Goal: Complete application form: Complete application form

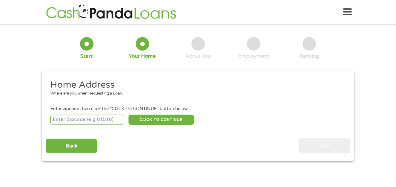
click at [95, 119] on input "number" at bounding box center [87, 120] width 74 height 10
type input "62565"
click at [164, 117] on button "CLICK TO CONTINUE" at bounding box center [161, 120] width 65 height 10
type input "62565"
type input "[GEOGRAPHIC_DATA]"
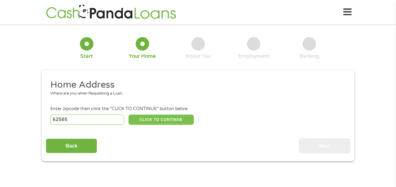
select select "[US_STATE]"
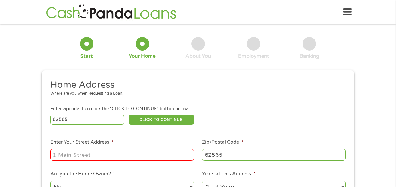
click at [112, 153] on input "Enter Your Street Address *" at bounding box center [122, 154] width 144 height 11
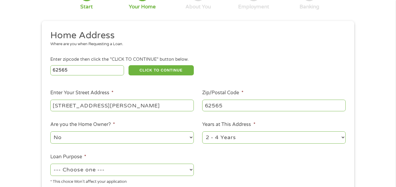
scroll to position [70, 0]
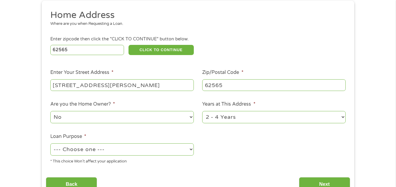
type input "[STREET_ADDRESS][PERSON_NAME]"
click at [140, 117] on select "No Yes" at bounding box center [122, 117] width 144 height 12
select select "yes"
click at [50, 111] on select "No Yes" at bounding box center [122, 117] width 144 height 12
click at [250, 115] on select "1 Year or less 1 - 2 Years 2 - 4 Years Over 4 Years" at bounding box center [274, 117] width 144 height 12
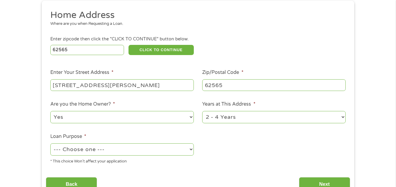
select select "60months"
click at [202, 111] on select "1 Year or less 1 - 2 Years 2 - 4 Years Over 4 Years" at bounding box center [274, 117] width 144 height 12
click at [147, 151] on select "--- Choose one --- Pay Bills Debt Consolidation Home Improvement Major Purchase…" at bounding box center [122, 150] width 144 height 12
select select "other"
click at [50, 144] on select "--- Choose one --- Pay Bills Debt Consolidation Home Improvement Major Purchase…" at bounding box center [122, 150] width 144 height 12
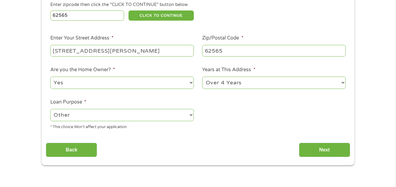
scroll to position [140, 0]
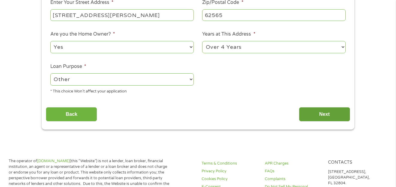
click at [320, 111] on input "Next" at bounding box center [324, 114] width 51 height 15
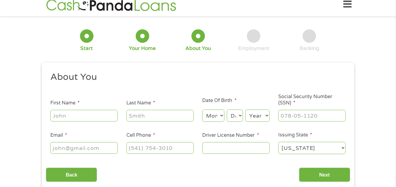
scroll to position [0, 0]
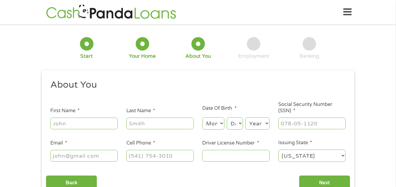
click at [104, 127] on input "First Name *" at bounding box center [83, 123] width 67 height 11
click at [102, 123] on input "First Name *" at bounding box center [83, 123] width 67 height 11
click at [72, 124] on input "First Name *" at bounding box center [83, 123] width 67 height 11
type input "[PERSON_NAME]"
type input "Hall"
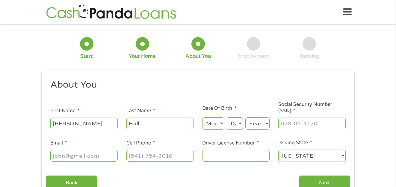
click at [217, 124] on select "Month 1 2 3 4 5 6 7 8 9 10 11 12" at bounding box center [213, 123] width 22 height 12
select select "9"
click at [202, 117] on select "Month 1 2 3 4 5 6 7 8 9 10 11 12" at bounding box center [213, 123] width 22 height 12
click at [233, 121] on select "Day 1 2 3 4 5 6 7 8 9 10 11 12 13 14 15 16 17 18 19 20 21 22 23 24 25 26 27 28 …" at bounding box center [235, 123] width 16 height 12
select select "7"
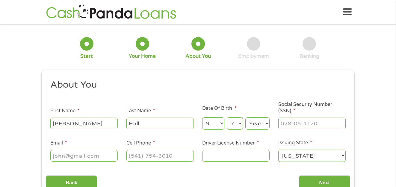
click at [227, 117] on select "Day 1 2 3 4 5 6 7 8 9 10 11 12 13 14 15 16 17 18 19 20 21 22 23 24 25 26 27 28 …" at bounding box center [235, 123] width 16 height 12
click at [249, 122] on select "Year [DATE] 2006 2005 2004 2003 2002 2001 2000 1999 1998 1997 1996 1995 1994 19…" at bounding box center [257, 123] width 24 height 12
select select "1954"
click at [245, 117] on select "Year [DATE] 2006 2005 2004 2003 2002 2001 2000 1999 1998 1997 1996 1995 1994 19…" at bounding box center [257, 123] width 24 height 12
drag, startPoint x: 286, startPoint y: 126, endPoint x: 289, endPoint y: 126, distance: 3.1
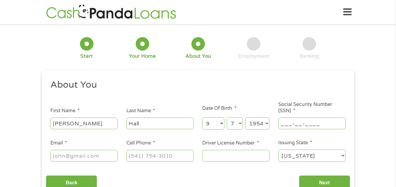
click at [286, 126] on input "___-__-____" at bounding box center [311, 123] width 67 height 11
type input "327-50-3215"
click at [92, 155] on input "Email *" at bounding box center [83, 155] width 67 height 11
type input "[PERSON_NAME][EMAIL_ADDRESS][DOMAIN_NAME]"
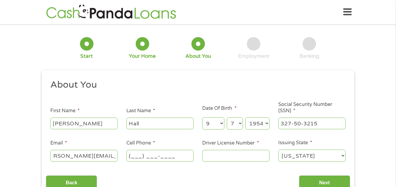
click at [136, 157] on input "(___) ___-____" at bounding box center [159, 155] width 67 height 11
type input "[PHONE_NUMBER]"
click at [230, 158] on input "Driver License Number *" at bounding box center [235, 155] width 67 height 11
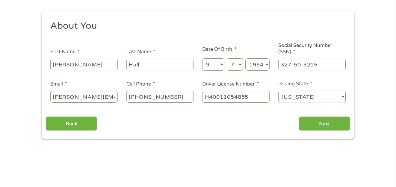
scroll to position [70, 0]
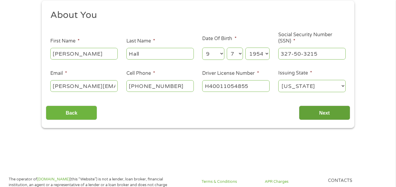
type input "H40011054855"
click at [325, 109] on input "Next" at bounding box center [324, 113] width 51 height 15
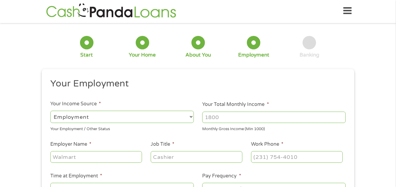
scroll to position [0, 0]
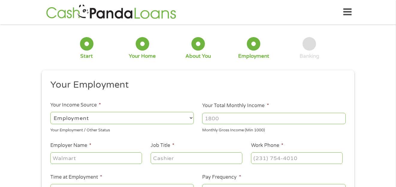
click at [124, 117] on select "--- Choose one --- Employment [DEMOGRAPHIC_DATA] Benefits" at bounding box center [122, 118] width 144 height 12
select select "benefits"
click at [50, 112] on select "--- Choose one --- Employment [DEMOGRAPHIC_DATA] Benefits" at bounding box center [122, 118] width 144 height 12
type input "Other"
type input "[PHONE_NUMBER]"
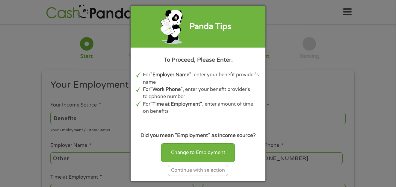
drag, startPoint x: 213, startPoint y: 171, endPoint x: 227, endPoint y: 167, distance: 14.2
click at [215, 171] on div "Continue with selection" at bounding box center [198, 170] width 60 height 11
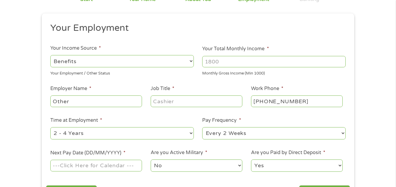
scroll to position [70, 0]
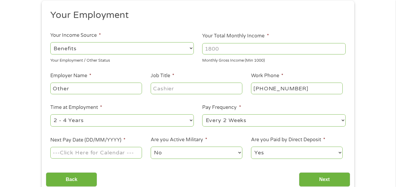
drag, startPoint x: 233, startPoint y: 47, endPoint x: 182, endPoint y: 49, distance: 51.0
click at [191, 49] on ul "Your Employment Your Income Source * --- Choose one --- Employment [DEMOGRAPHIC…" at bounding box center [198, 86] width 304 height 155
type input "6600"
click at [164, 90] on input "Job Title *" at bounding box center [197, 88] width 92 height 11
type input "na"
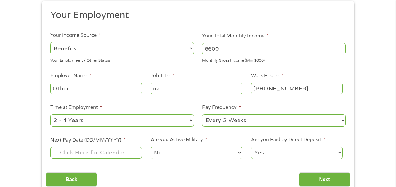
click at [103, 116] on select "--- Choose one --- 1 Year or less 1 - 2 Years 2 - 4 Years Over 4 Years" at bounding box center [122, 120] width 144 height 12
click at [102, 119] on select "--- Choose one --- 1 Year or less 1 - 2 Years 2 - 4 Years Over 4 Years" at bounding box center [122, 120] width 144 height 12
click at [216, 118] on select "--- Choose one --- Every 2 Weeks Every Week Monthly Semi-Monthly" at bounding box center [274, 120] width 144 height 12
select select "semimonthly"
click at [202, 114] on select "--- Choose one --- Every 2 Weeks Every Week Monthly Semi-Monthly" at bounding box center [274, 120] width 144 height 12
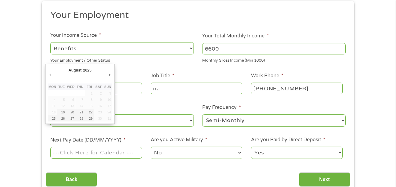
click at [116, 153] on input "Next Pay Date (DD/MM/YYYY) *" at bounding box center [96, 152] width 92 height 11
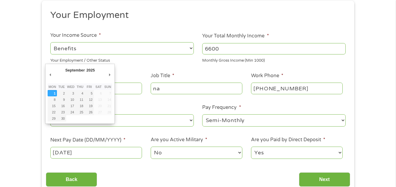
click at [98, 150] on input "[DATE]" at bounding box center [96, 152] width 92 height 11
drag, startPoint x: 51, startPoint y: 74, endPoint x: 54, endPoint y: 76, distance: 3.3
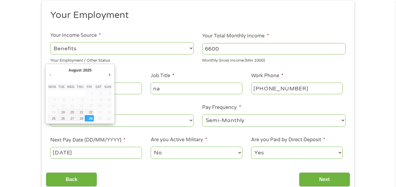
click at [90, 153] on input "[DATE]" at bounding box center [96, 152] width 92 height 11
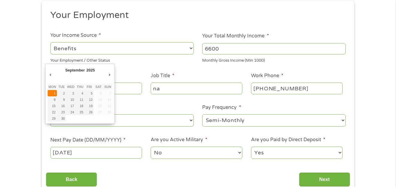
type input "[DATE]"
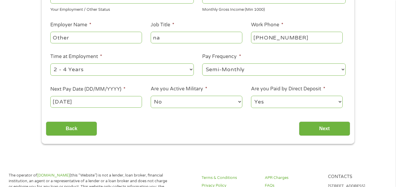
scroll to position [140, 0]
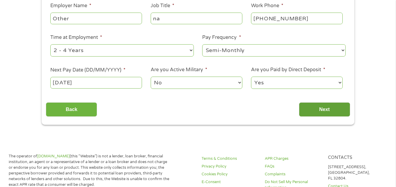
click at [330, 105] on input "Next" at bounding box center [324, 109] width 51 height 15
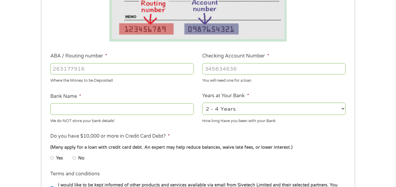
click at [86, 73] on input "ABA / Routing number *" at bounding box center [122, 68] width 144 height 11
drag, startPoint x: 57, startPoint y: 70, endPoint x: 44, endPoint y: 70, distance: 12.9
click at [44, 70] on div "This field is hidden when viewing the form gclid EAIaIQobChMIieGfj7O_jgMVMRHUAR…" at bounding box center [198, 99] width 313 height 338
type input "071102568"
type input "BUSEY BANK"
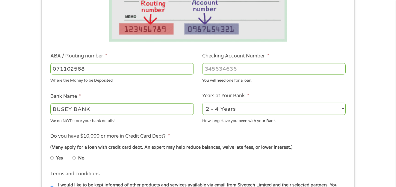
type input "071102568"
click at [232, 69] on input "Checking Account Number *" at bounding box center [274, 68] width 144 height 11
type input "263303"
click at [232, 111] on select "2 - 4 Years 6 - 12 Months 1 - 2 Years Over 4 Years" at bounding box center [274, 109] width 144 height 12
select select "60months"
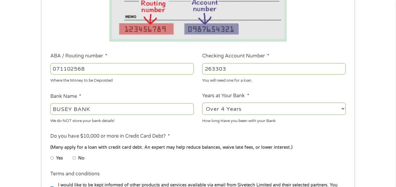
click at [202, 103] on select "2 - 4 Years 6 - 12 Months 1 - 2 Years Over 4 Years" at bounding box center [274, 109] width 144 height 12
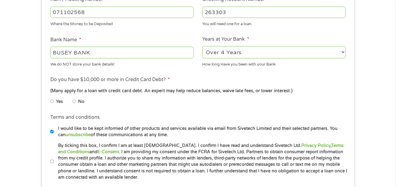
scroll to position [210, 0]
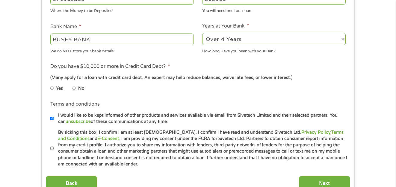
click at [76, 88] on input "No" at bounding box center [75, 89] width 4 height 10
radio input "true"
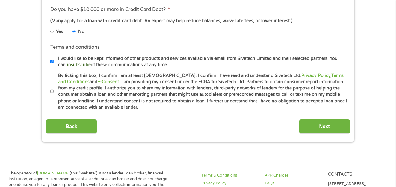
scroll to position [280, 0]
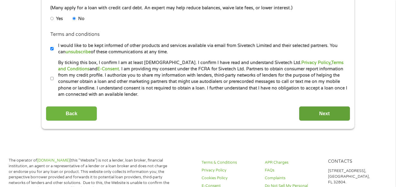
click at [320, 111] on input "Next" at bounding box center [324, 113] width 51 height 15
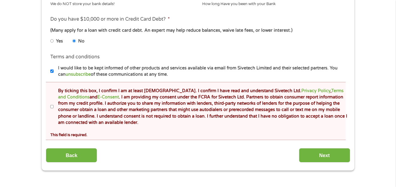
click at [51, 105] on input "By ticking this box, I confirm I am at least [DEMOGRAPHIC_DATA]. I confirm I ha…" at bounding box center [52, 107] width 4 height 10
checkbox input "true"
click at [329, 153] on input "Next" at bounding box center [324, 155] width 51 height 15
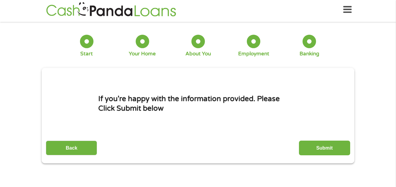
scroll to position [0, 0]
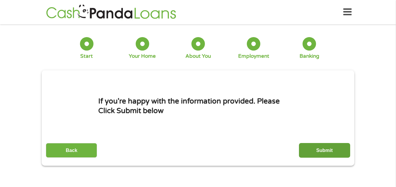
click at [327, 146] on input "Submit" at bounding box center [324, 150] width 51 height 15
